Goal: Task Accomplishment & Management: Complete application form

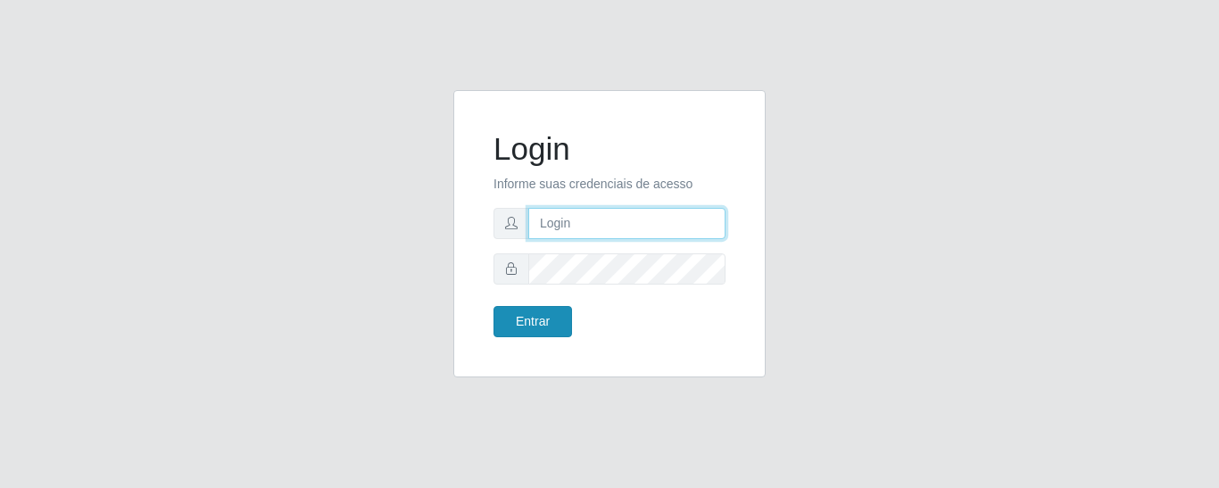
type input "precobom@[PERSON_NAME]"
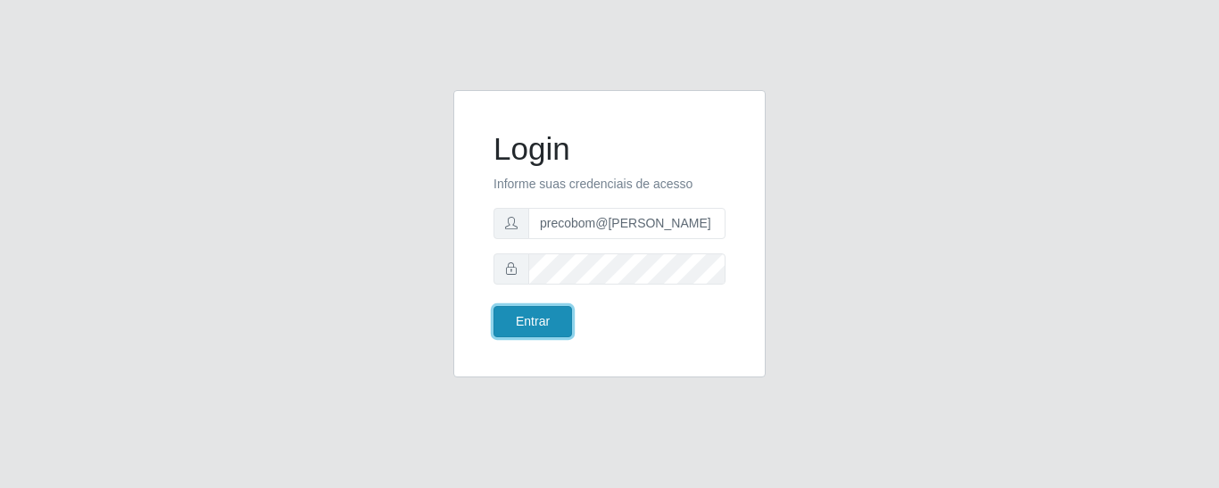
click at [530, 316] on button "Entrar" at bounding box center [533, 321] width 79 height 31
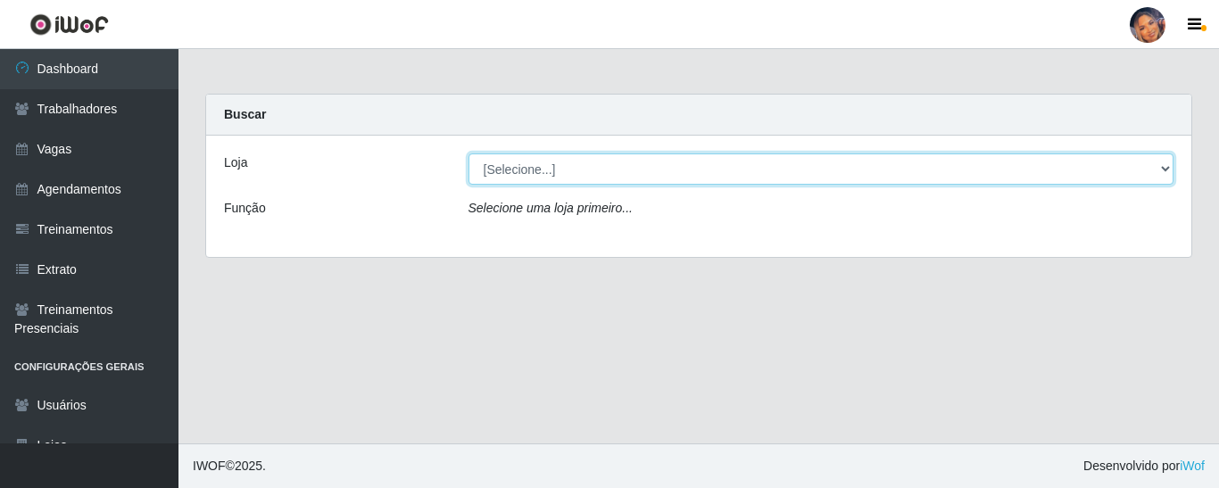
drag, startPoint x: 607, startPoint y: 165, endPoint x: 610, endPoint y: 176, distance: 11.0
click at [607, 165] on select "[Selecione...] Supermercado Preço Bom" at bounding box center [822, 169] width 706 height 31
select select "169"
click at [469, 154] on select "[Selecione...] Supermercado Preço Bom" at bounding box center [822, 169] width 706 height 31
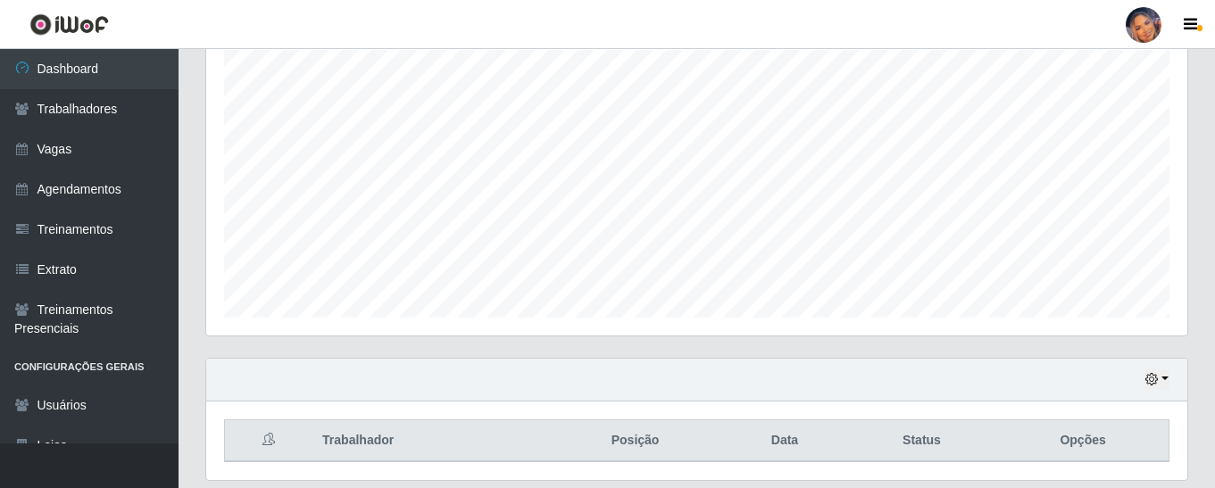
scroll to position [379, 0]
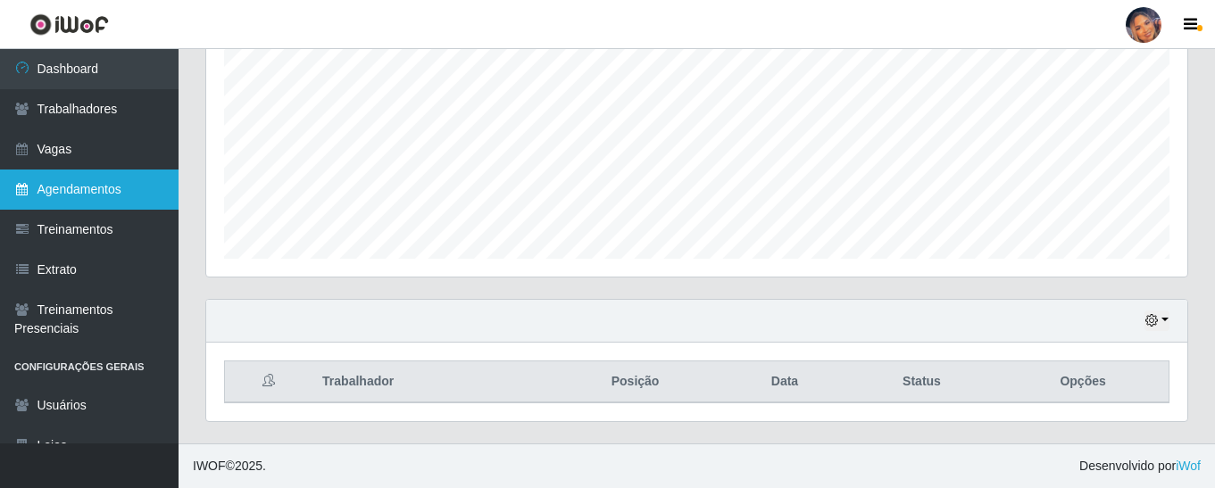
click at [103, 182] on link "Agendamentos" at bounding box center [89, 190] width 179 height 40
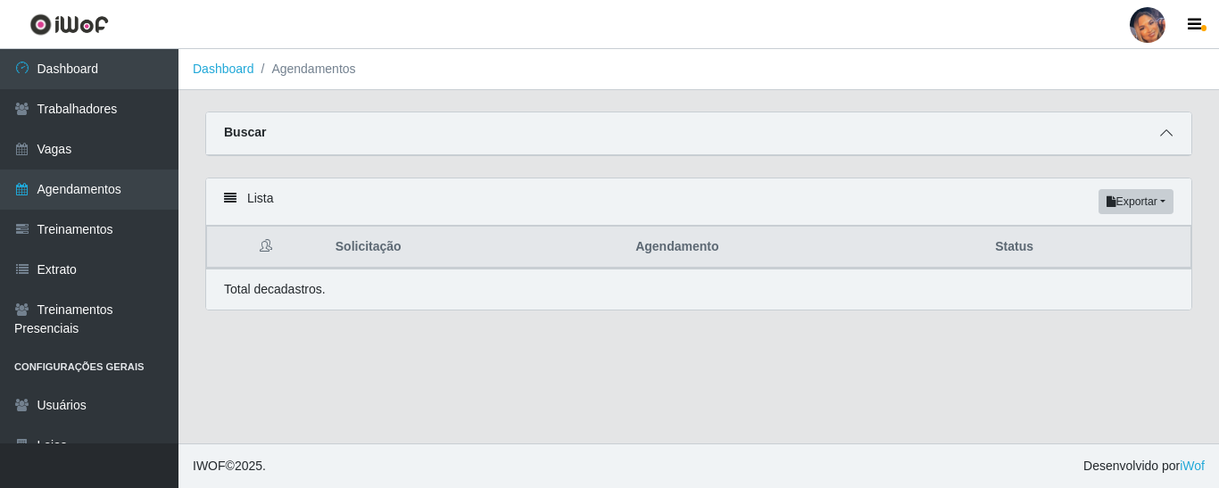
click at [1164, 131] on icon at bounding box center [1166, 133] width 12 height 12
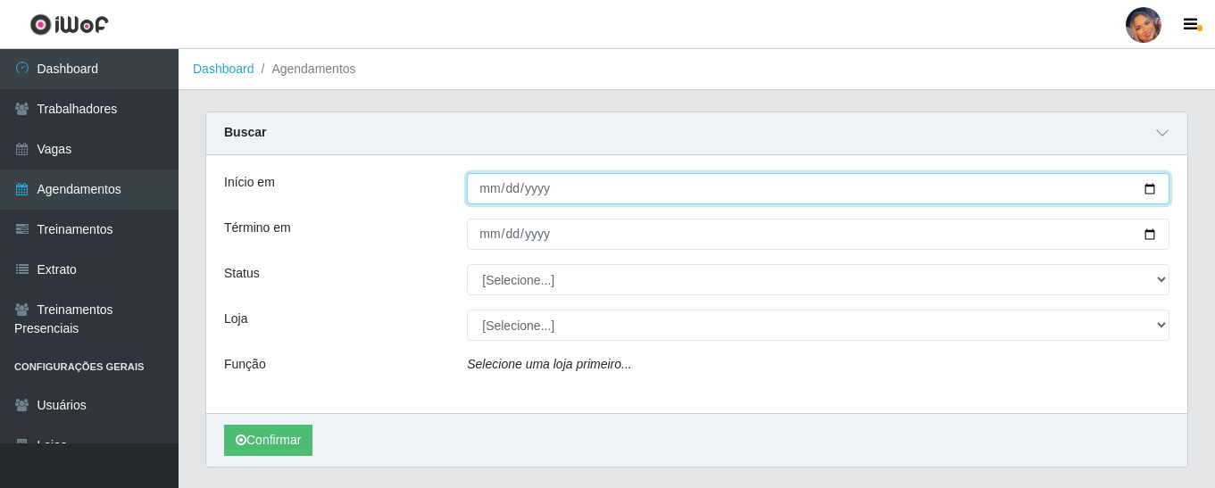
click at [1147, 187] on input "Início em" at bounding box center [818, 188] width 702 height 31
type input "[DATE]"
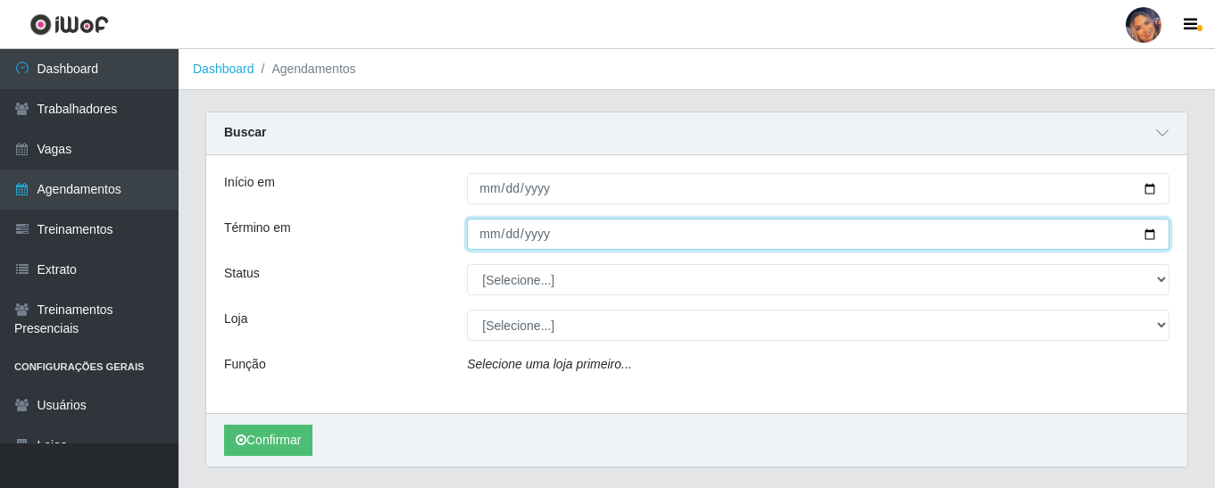
click at [1153, 237] on input "Término em" at bounding box center [818, 234] width 702 height 31
type input "[DATE]"
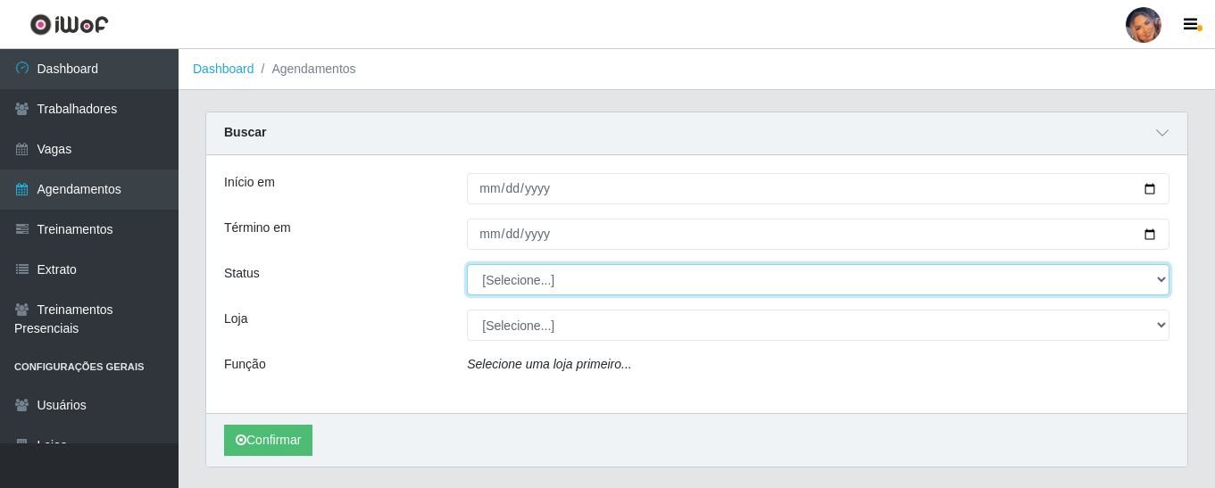
click at [1162, 286] on select "[Selecione...] AGENDADO AGUARDANDO LIBERAR EM ANDAMENTO EM REVISÃO FINALIZADO C…" at bounding box center [818, 279] width 702 height 31
select select "AGENDADO"
click at [467, 265] on select "[Selecione...] AGENDADO AGUARDANDO LIBERAR EM ANDAMENTO EM REVISÃO FINALIZADO C…" at bounding box center [818, 279] width 702 height 31
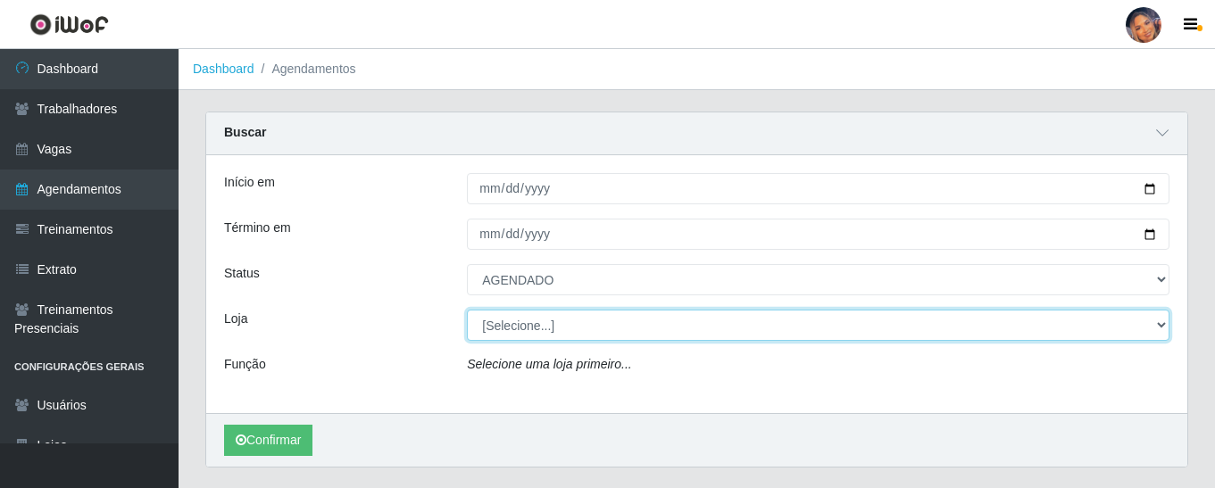
click at [528, 331] on select "[Selecione...] Supermercado Preço Bom" at bounding box center [818, 325] width 702 height 31
select select "169"
click at [467, 311] on select "[Selecione...] Supermercado Preço Bom" at bounding box center [818, 325] width 702 height 31
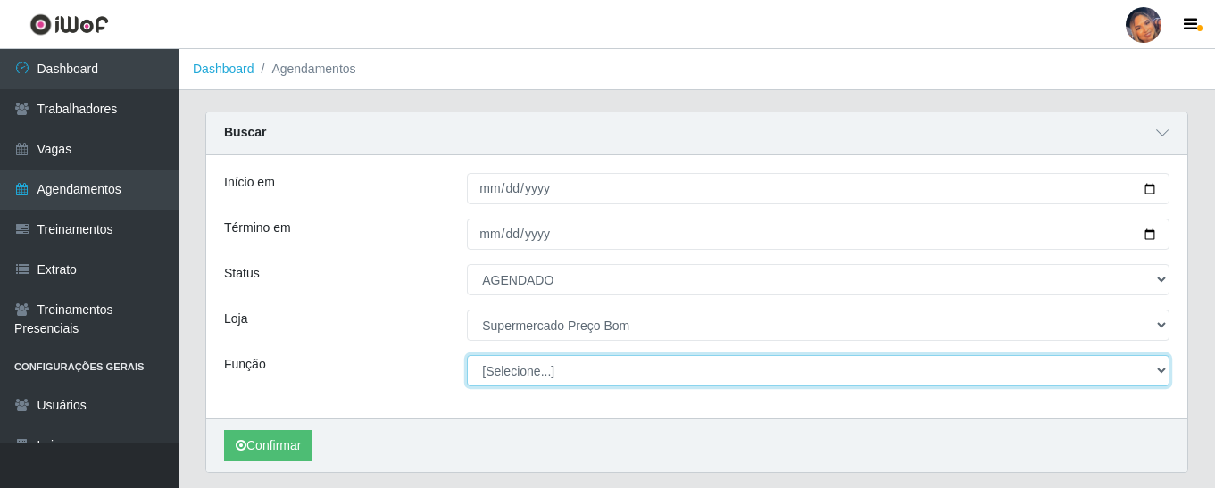
click at [513, 377] on select "[Selecione...] ASG ASG + ASG ++ Balconista Balconista + Balconista ++ Embalador…" at bounding box center [818, 370] width 702 height 31
select select "73"
click at [467, 356] on select "[Selecione...] ASG ASG + ASG ++ Balconista Balconista + Balconista ++ Embalador…" at bounding box center [818, 370] width 702 height 31
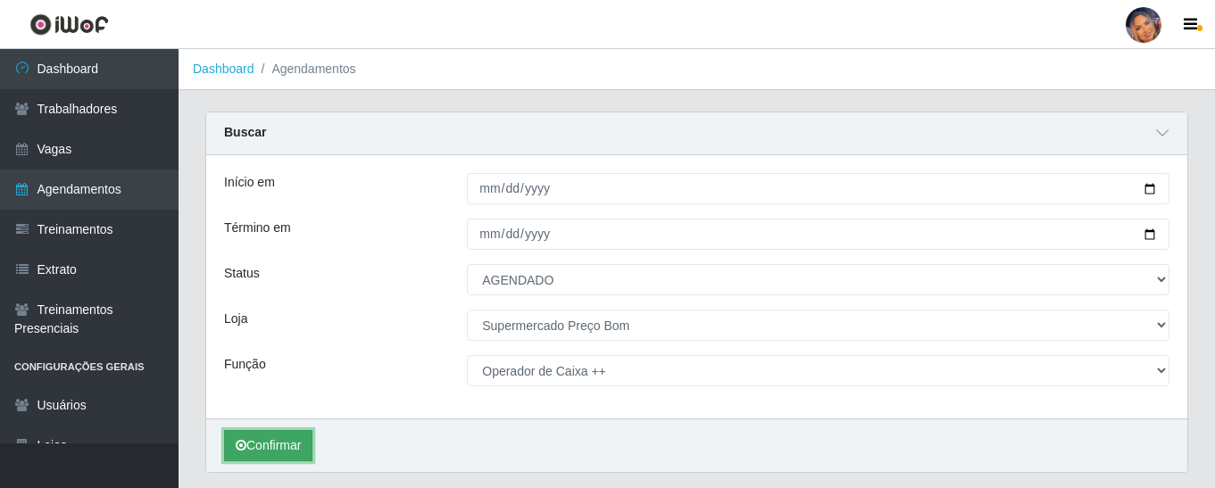
click at [293, 436] on button "Confirmar" at bounding box center [268, 445] width 88 height 31
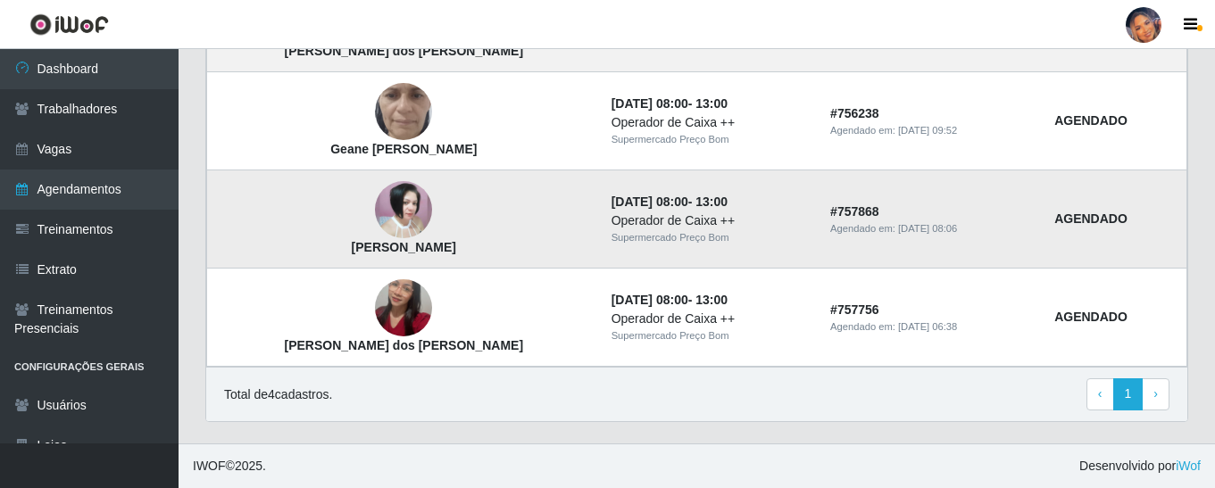
scroll to position [612, 0]
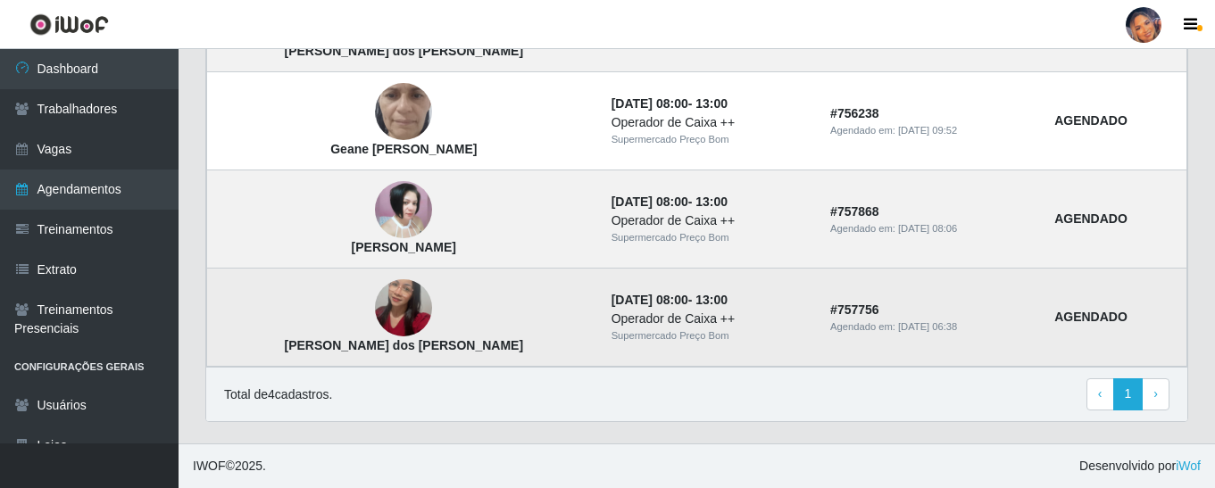
click at [375, 300] on img at bounding box center [403, 309] width 57 height 102
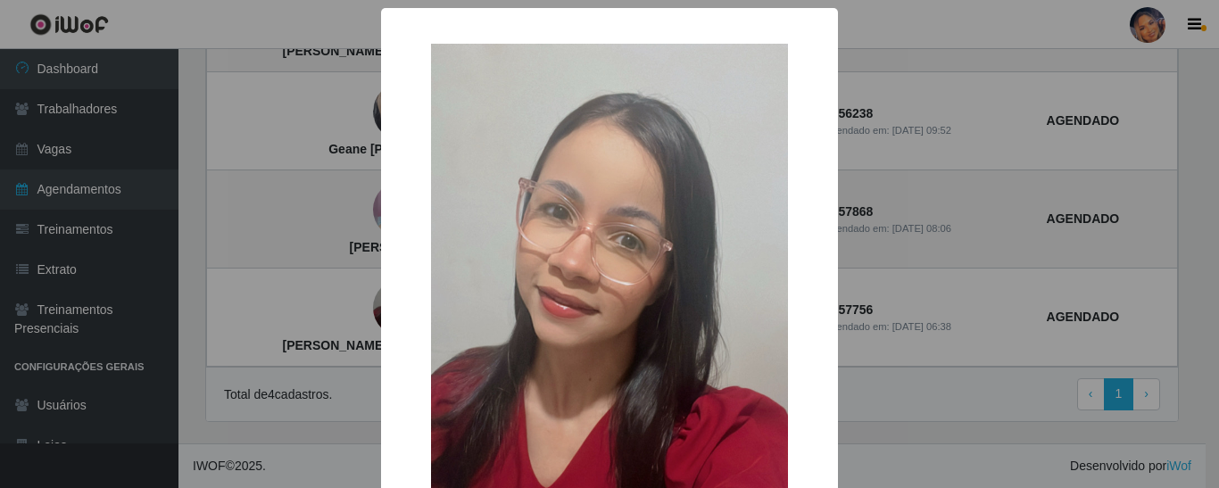
click at [281, 283] on div "× [PERSON_NAME] dos [PERSON_NAME] OK Cancel" at bounding box center [609, 244] width 1219 height 488
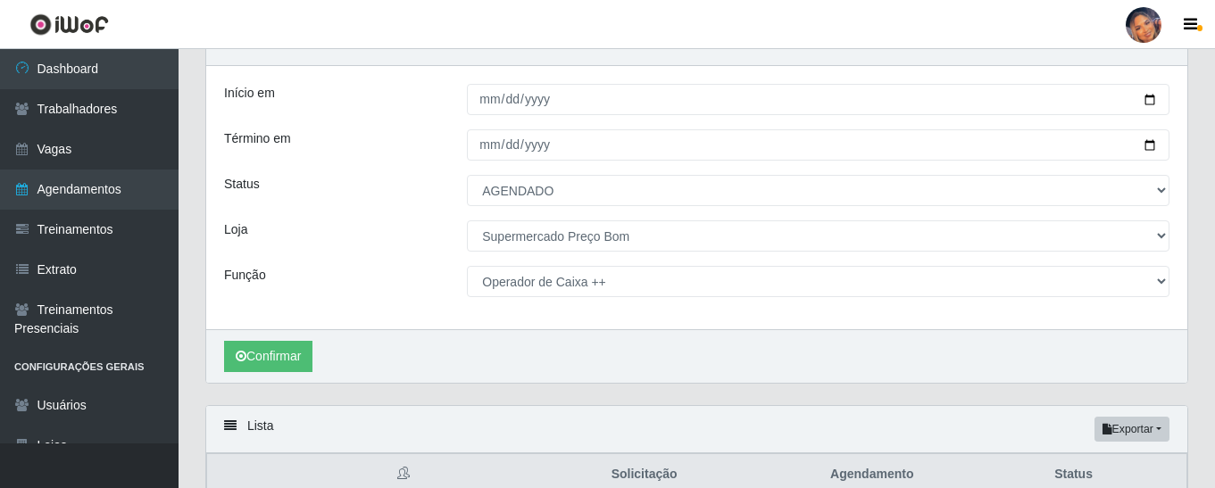
scroll to position [77, 0]
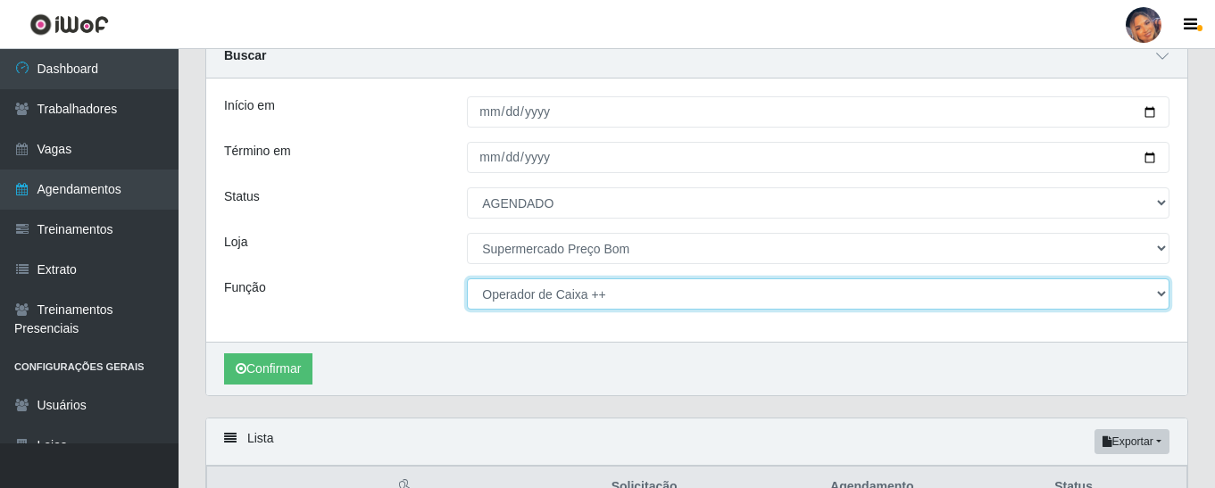
click at [1158, 293] on select "[Selecione...] ASG ASG + ASG ++ Balconista Balconista + Balconista ++ Embalador…" at bounding box center [818, 293] width 702 height 31
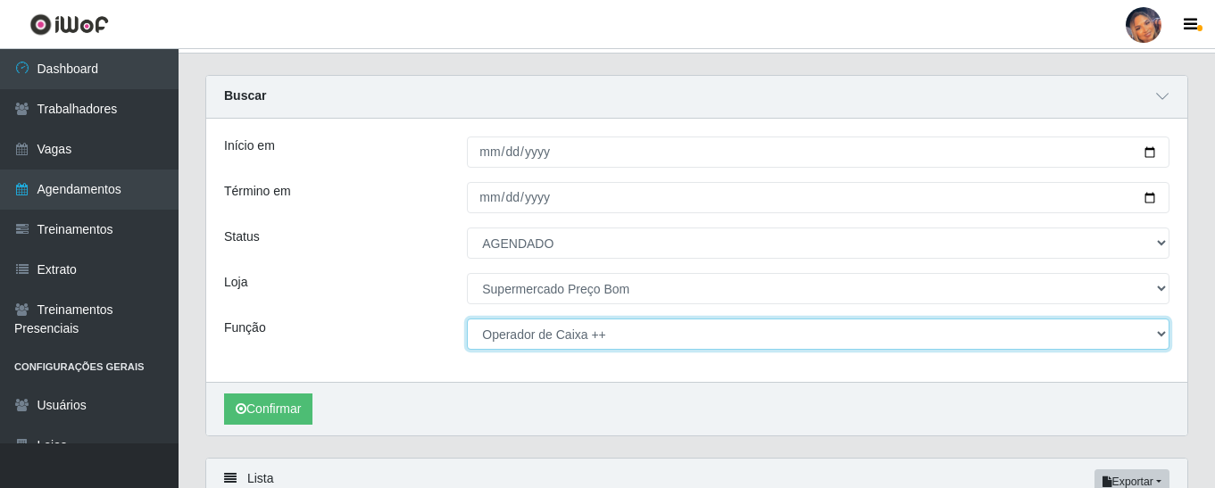
scroll to position [0, 0]
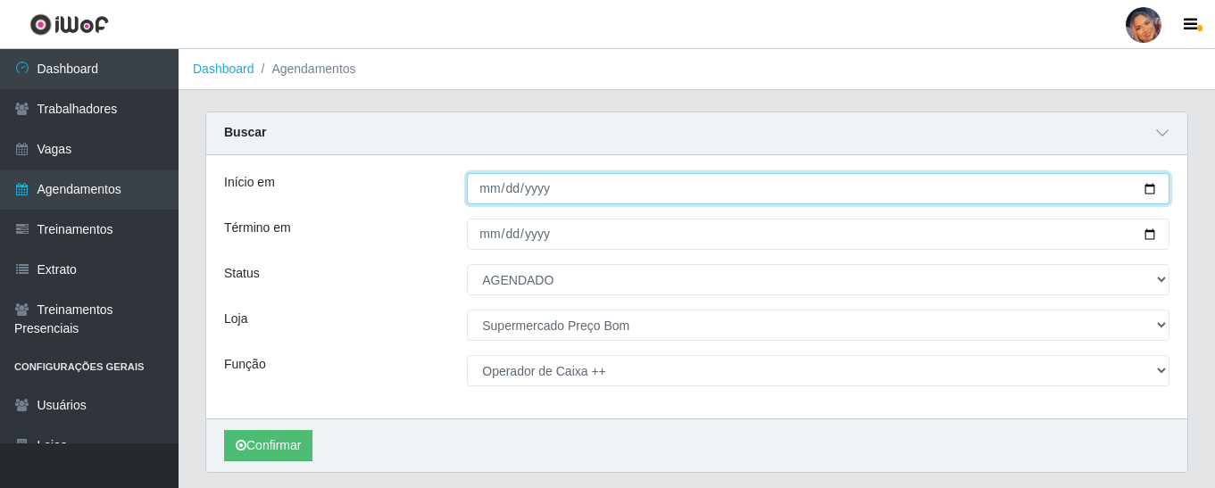
click at [1152, 183] on input "[DATE]" at bounding box center [818, 188] width 702 height 31
type input "[DATE]"
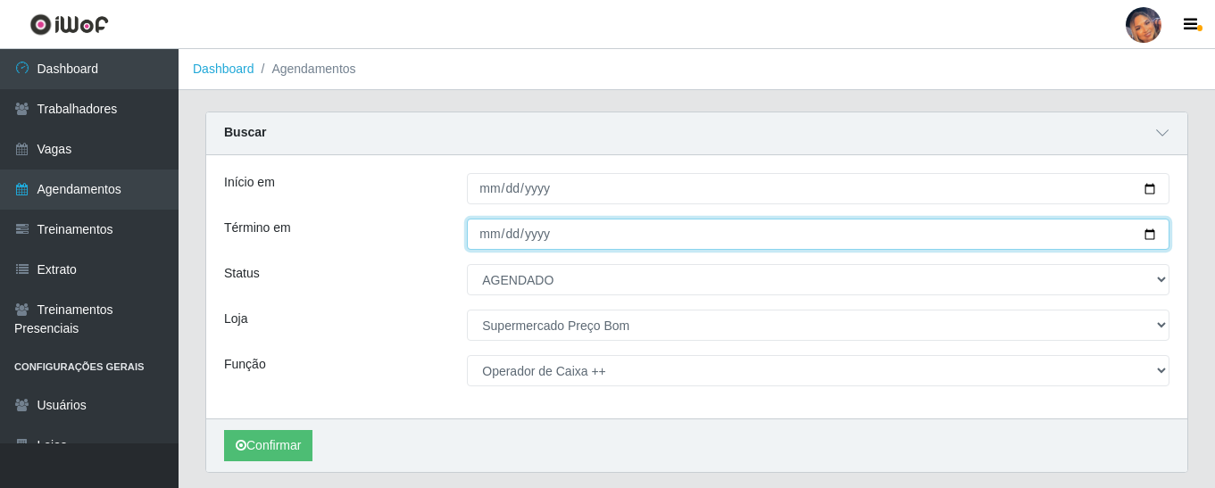
click at [1155, 235] on input "[DATE]" at bounding box center [818, 234] width 702 height 31
type input "[DATE]"
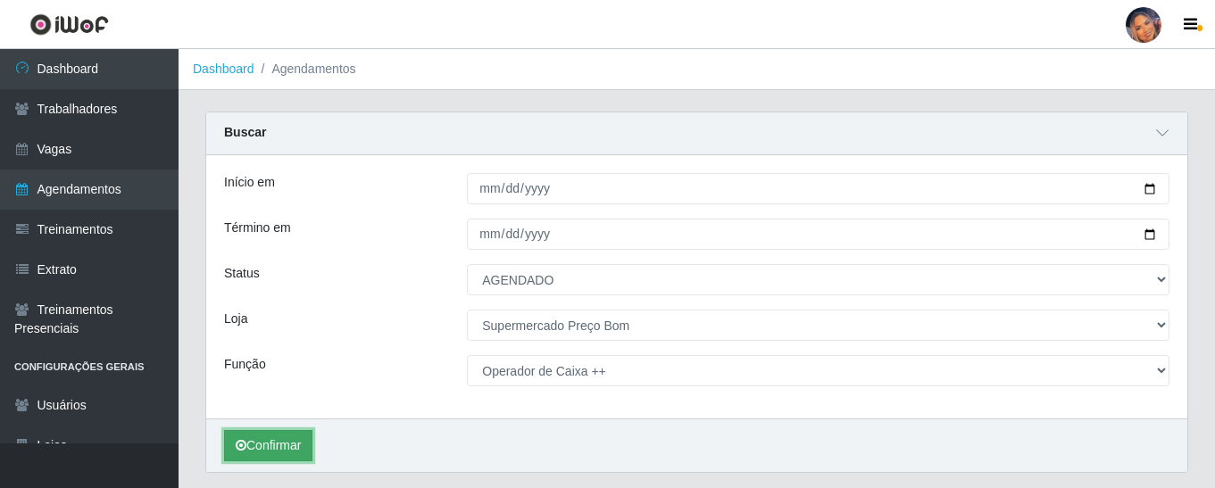
click at [271, 445] on button "Confirmar" at bounding box center [268, 445] width 88 height 31
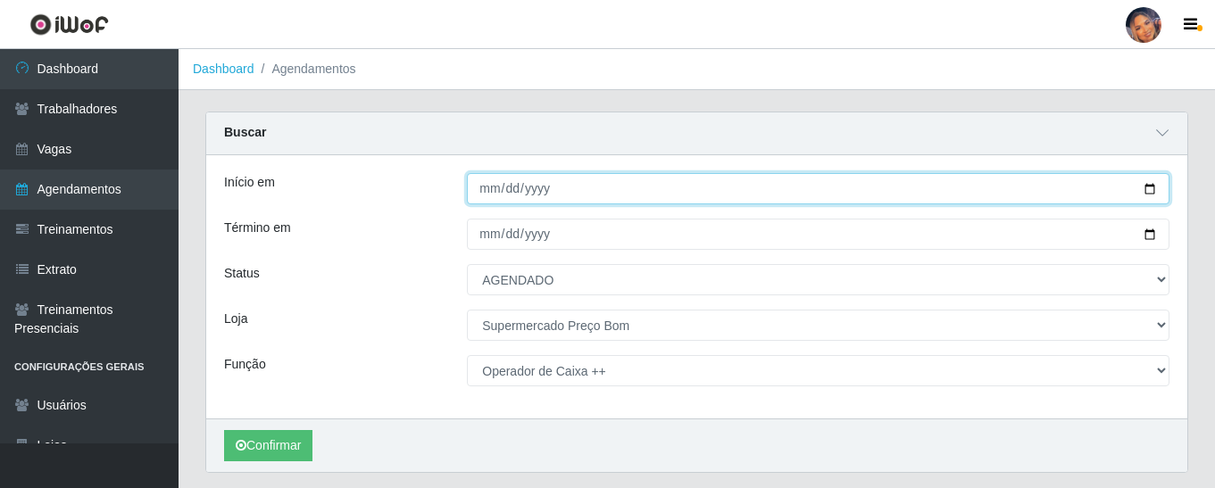
click at [1143, 189] on input "[DATE]" at bounding box center [818, 188] width 702 height 31
type input "[DATE]"
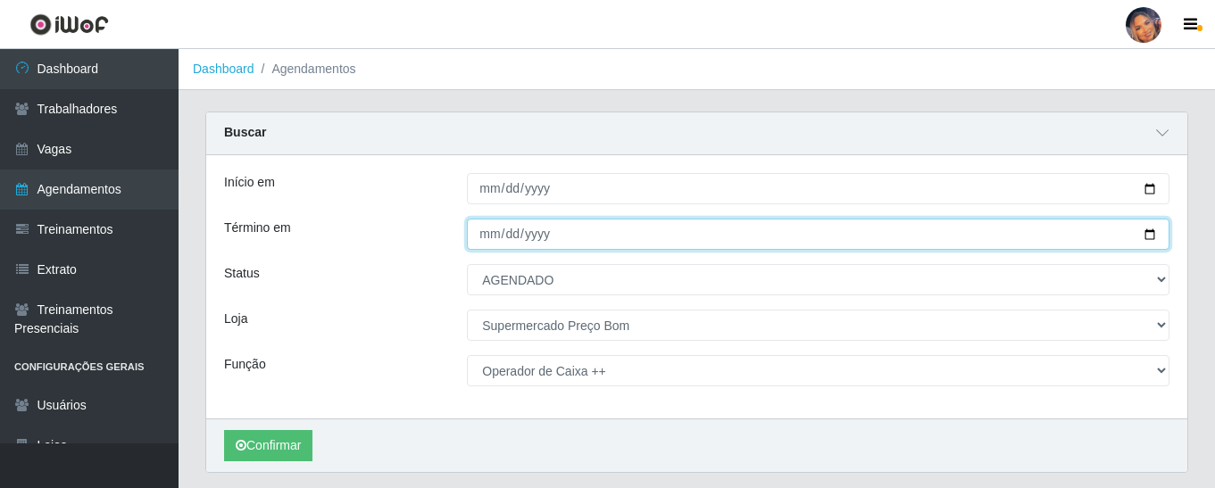
click at [1154, 233] on input "[DATE]" at bounding box center [818, 234] width 702 height 31
type input "[DATE]"
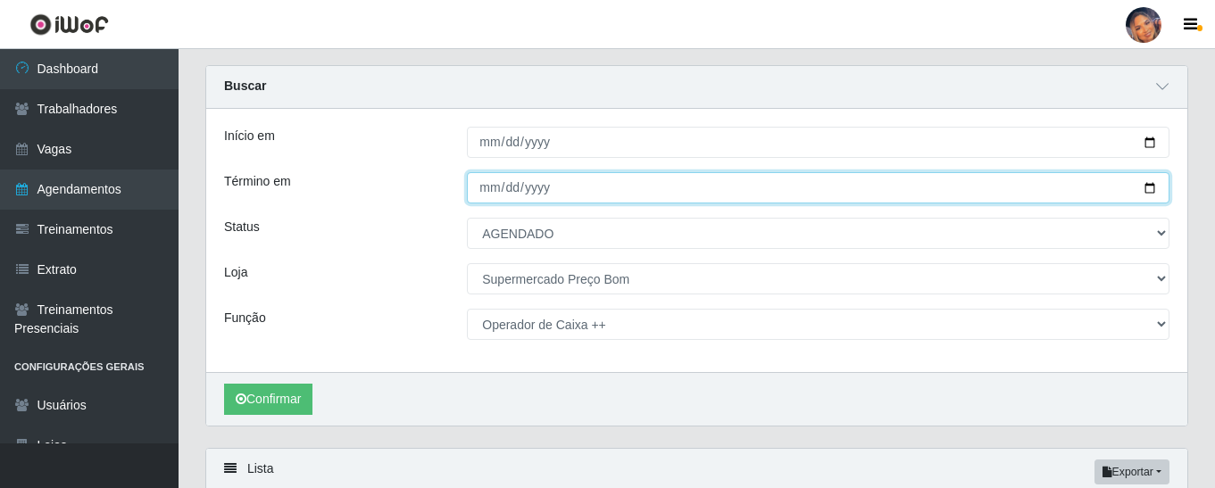
scroll to position [89, 0]
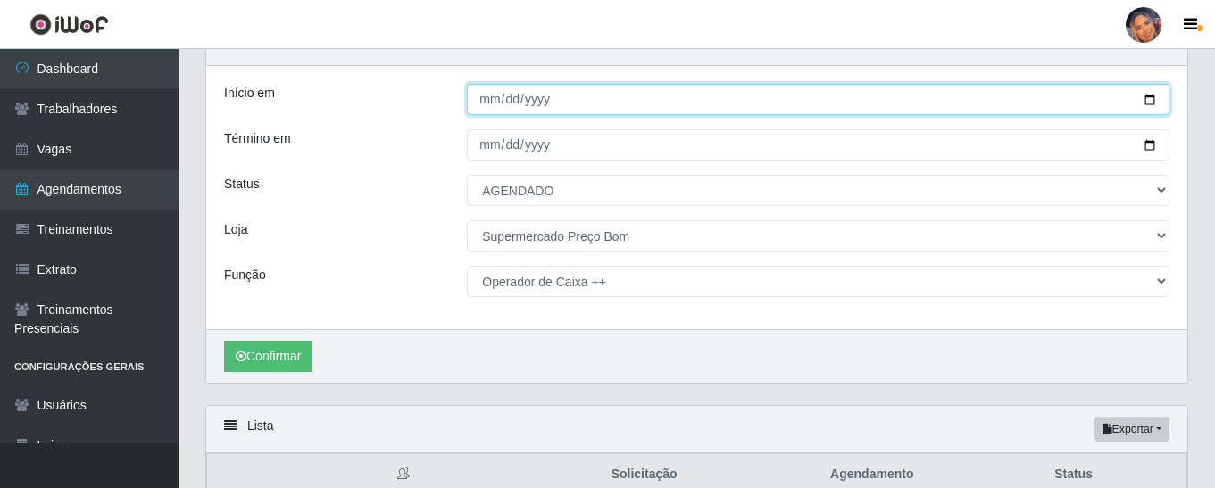
click at [1143, 101] on input "[DATE]" at bounding box center [818, 99] width 702 height 31
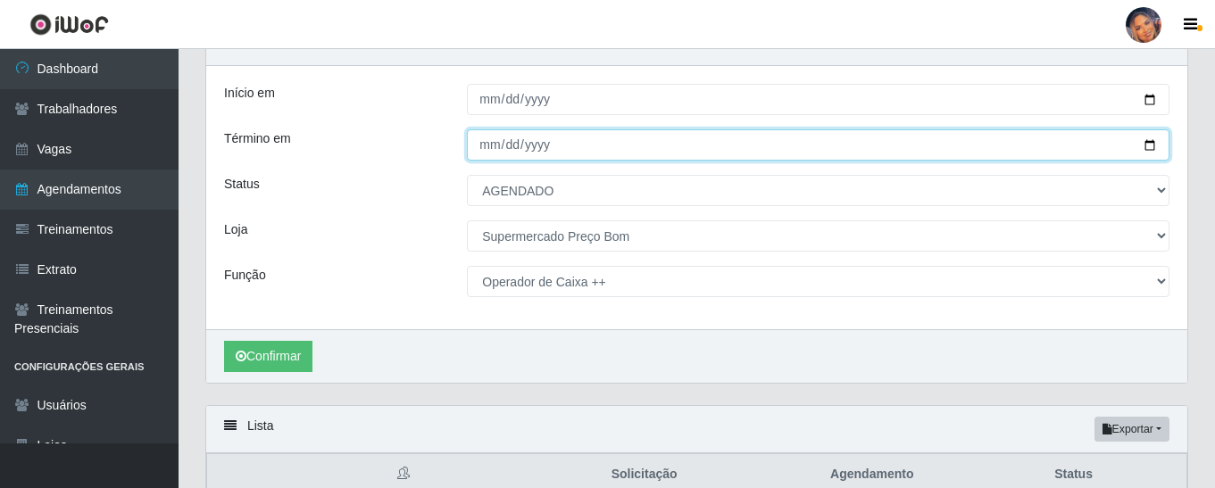
click at [1141, 148] on input "[DATE]" at bounding box center [818, 144] width 702 height 31
click at [1145, 146] on input "[DATE]" at bounding box center [818, 144] width 702 height 31
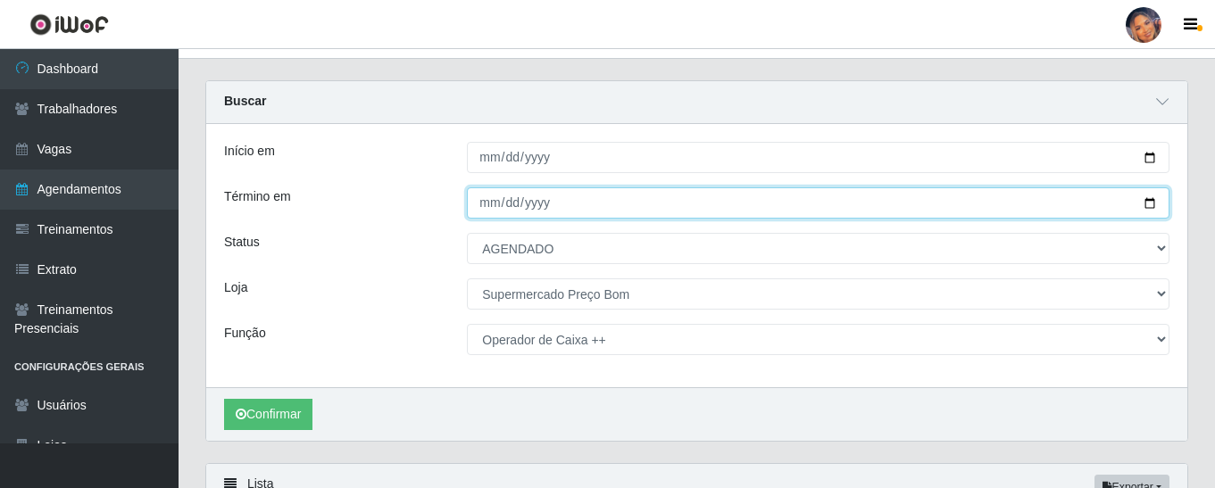
scroll to position [0, 0]
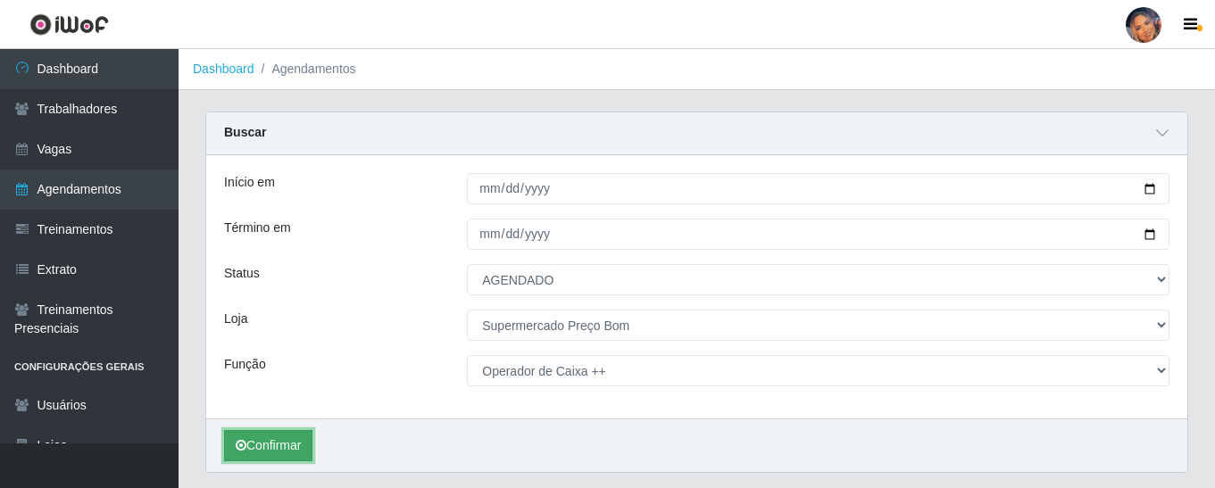
click at [270, 431] on button "Confirmar" at bounding box center [268, 445] width 88 height 31
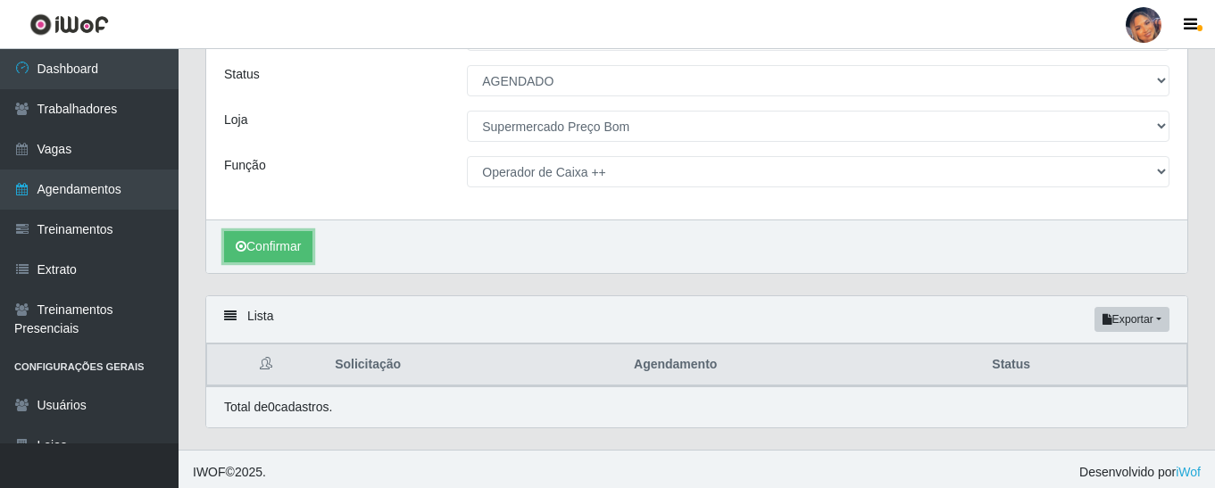
scroll to position [206, 0]
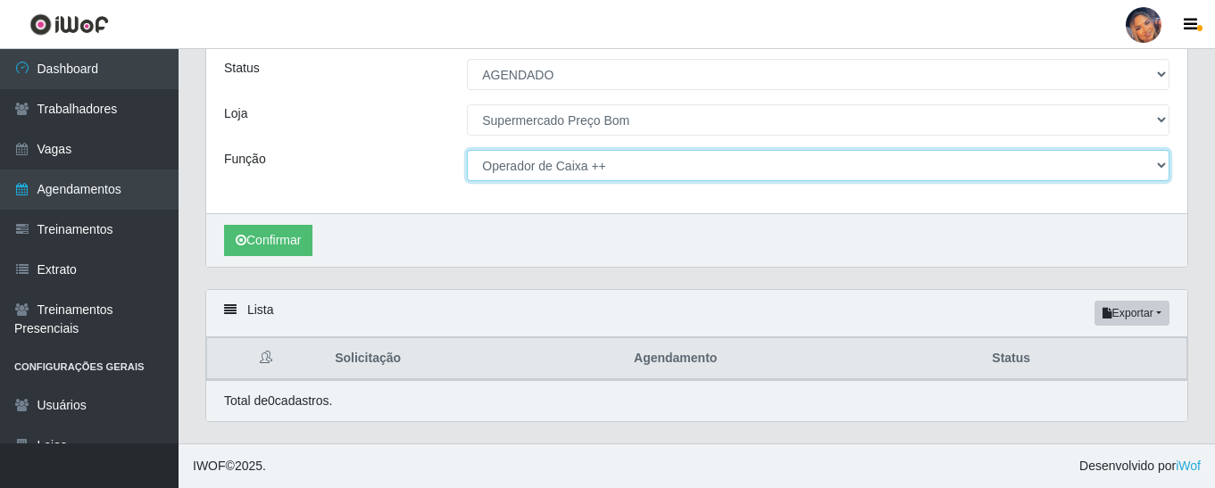
click at [580, 164] on select "[Selecione...] ASG ASG + ASG ++ Balconista Balconista + Balconista ++ Embalador…" at bounding box center [818, 165] width 702 height 31
select select "22"
click at [467, 150] on select "[Selecione...] ASG ASG + ASG ++ Balconista Balconista + Balconista ++ Embalador…" at bounding box center [818, 165] width 702 height 31
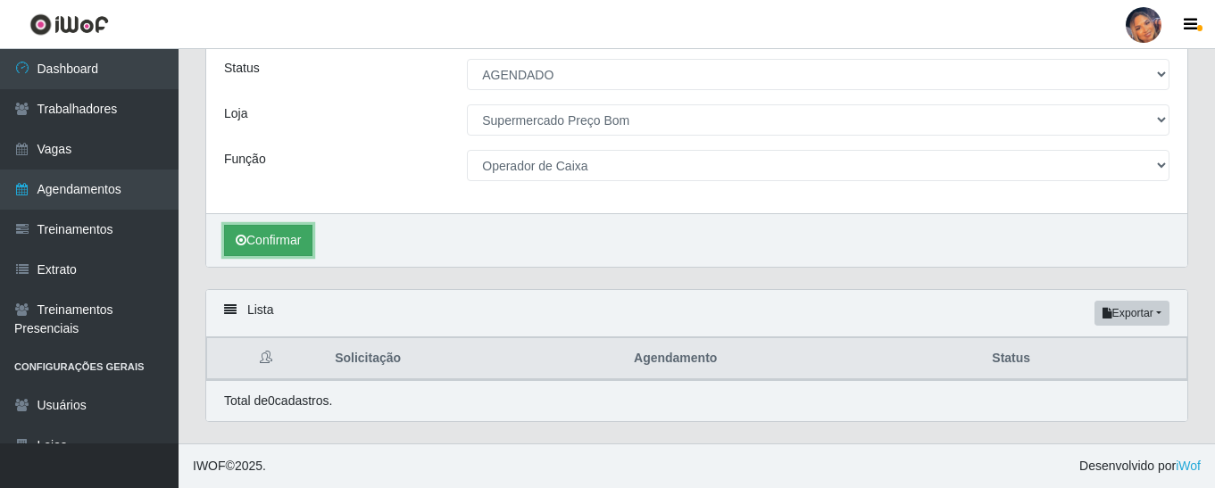
click at [289, 228] on button "Confirmar" at bounding box center [268, 240] width 88 height 31
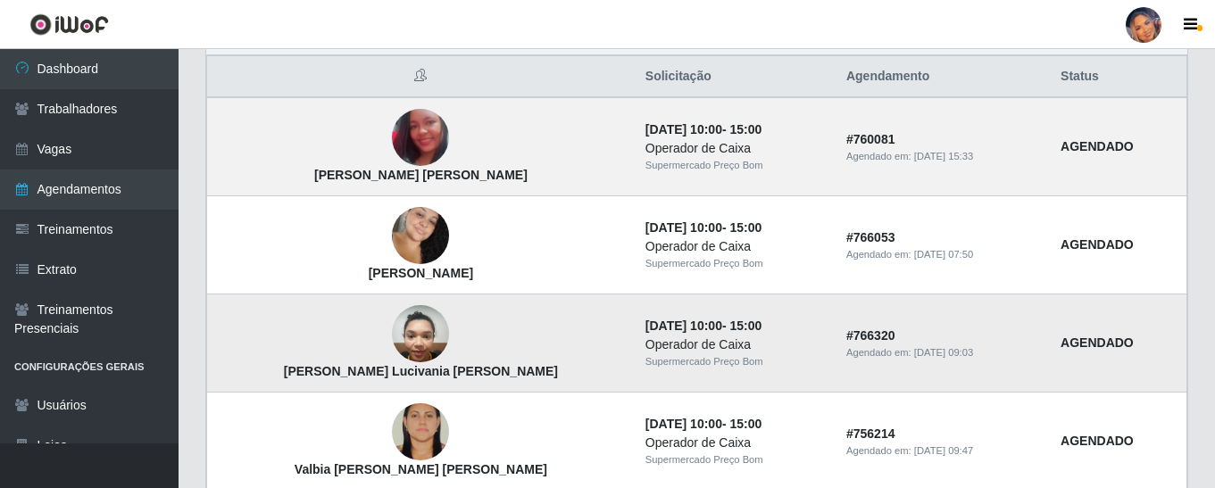
scroll to position [434, 0]
